Goal: Information Seeking & Learning: Compare options

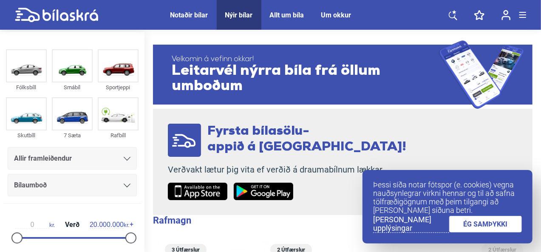
click at [482, 225] on link "ÉG SAMÞYKKI" at bounding box center [485, 224] width 73 height 17
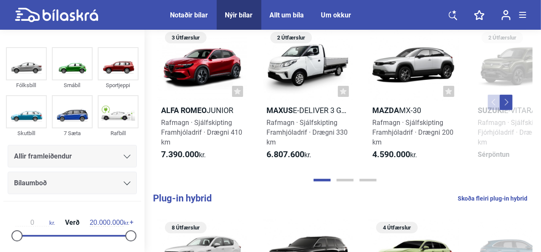
scroll to position [213, 0]
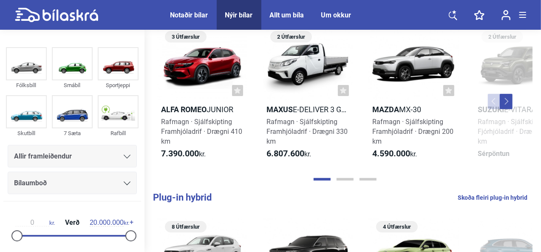
click at [124, 155] on icon at bounding box center [127, 157] width 7 height 4
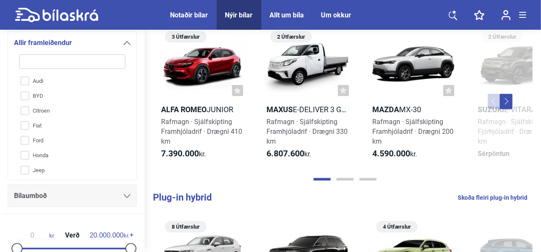
scroll to position [31, 0]
click at [28, 91] on input "BYD" at bounding box center [66, 95] width 107 height 15
checkbox input "true"
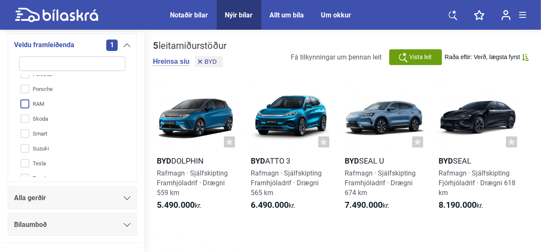
scroll to position [307, 0]
click at [28, 116] on input "Skoda" at bounding box center [66, 118] width 107 height 15
checkbox input "true"
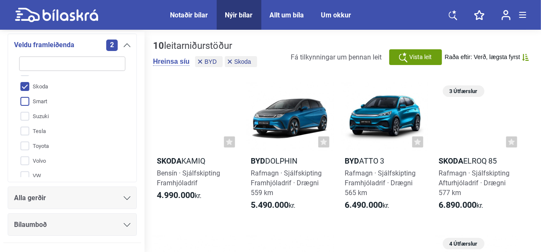
scroll to position [344, 0]
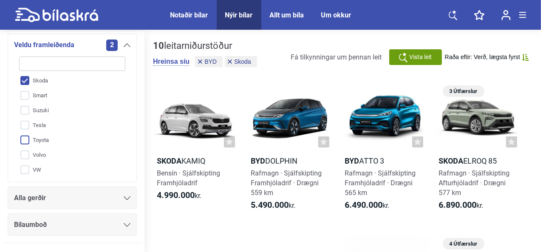
click at [28, 138] on input "Toyota" at bounding box center [66, 140] width 107 height 15
checkbox input "true"
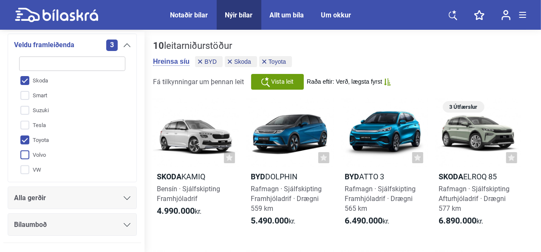
click at [24, 156] on input "Volvo" at bounding box center [66, 155] width 107 height 15
checkbox input "true"
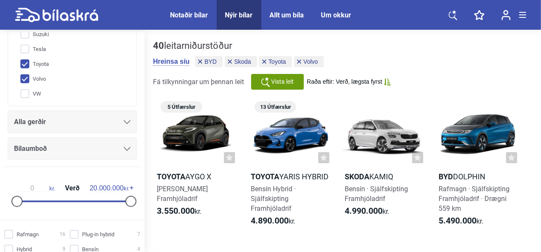
scroll to position [190, 0]
click at [433, 60] on div "40 leitarniðurstöður Hreinsa síu BYD Skoda Toyota Volvo Fá tilkynningar um þenn…" at bounding box center [343, 64] width 380 height 49
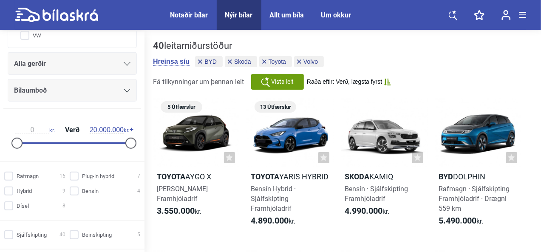
scroll to position [252, 0]
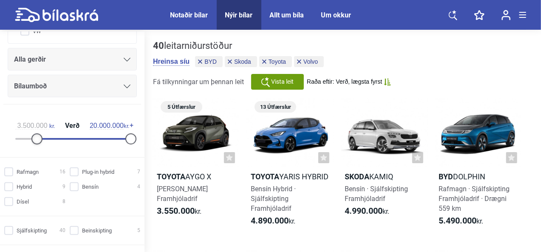
type input "4.000.000"
drag, startPoint x: 14, startPoint y: 139, endPoint x: 36, endPoint y: 143, distance: 22.5
click at [36, 143] on div "4.000.000 kr. Verð 20.000.000 kr." at bounding box center [72, 130] width 131 height 39
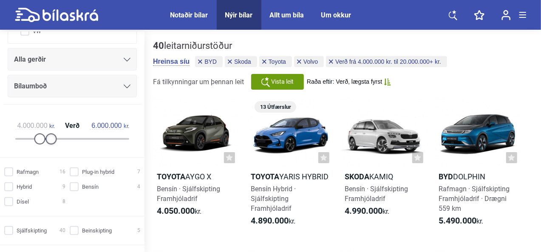
type input "5.500.000"
drag, startPoint x: 126, startPoint y: 137, endPoint x: 46, endPoint y: 143, distance: 79.7
click at [46, 143] on div at bounding box center [48, 139] width 11 height 11
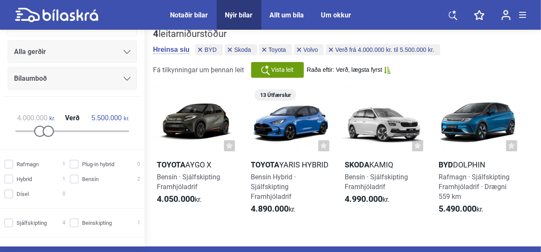
scroll to position [12, 0]
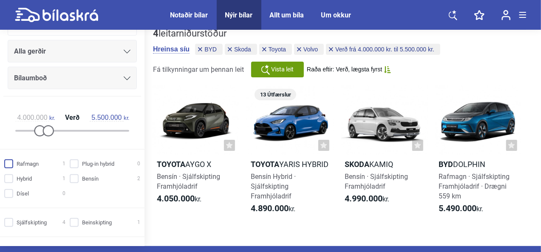
click at [16, 162] on input "Rafmagn 1" at bounding box center [36, 164] width 61 height 9
checkbox input "true"
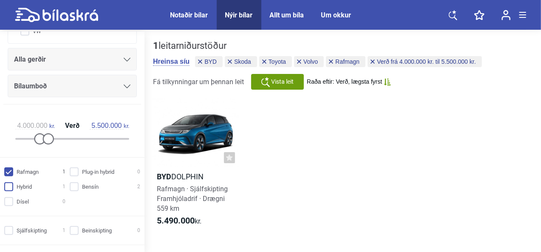
click at [7, 187] on input "Hybrid 1" at bounding box center [36, 187] width 61 height 9
checkbox input "true"
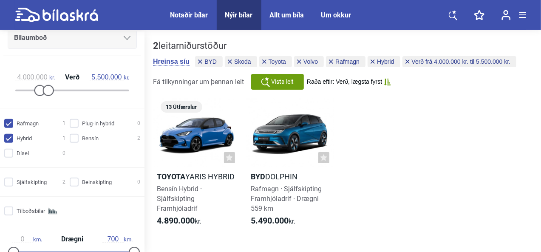
scroll to position [301, 0]
click at [15, 178] on input "Sjálfskipting 2" at bounding box center [36, 182] width 61 height 9
checkbox input "true"
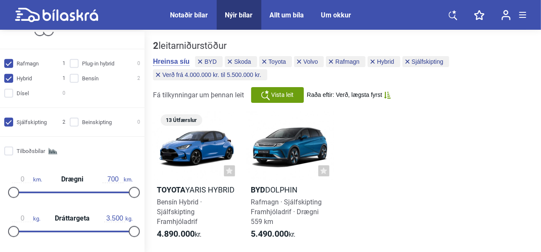
scroll to position [361, 0]
click at [11, 148] on input "Tilboðsbílar" at bounding box center [36, 150] width 61 height 9
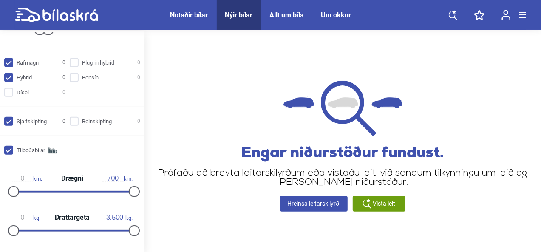
click at [12, 152] on input "Tilboðsbílar" at bounding box center [36, 150] width 61 height 9
checkbox input "false"
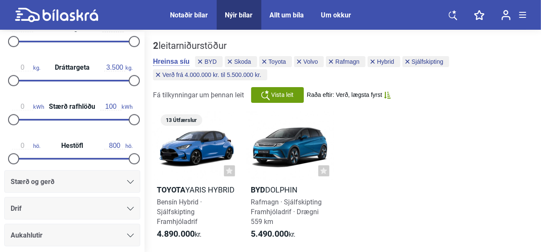
scroll to position [543, 0]
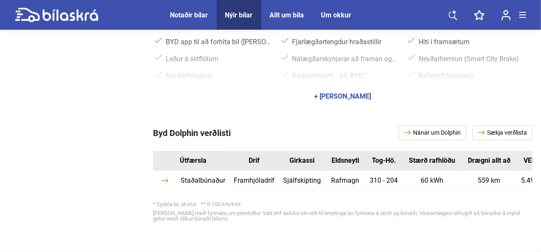
scroll to position [417, 0]
